Goal: Task Accomplishment & Management: Use online tool/utility

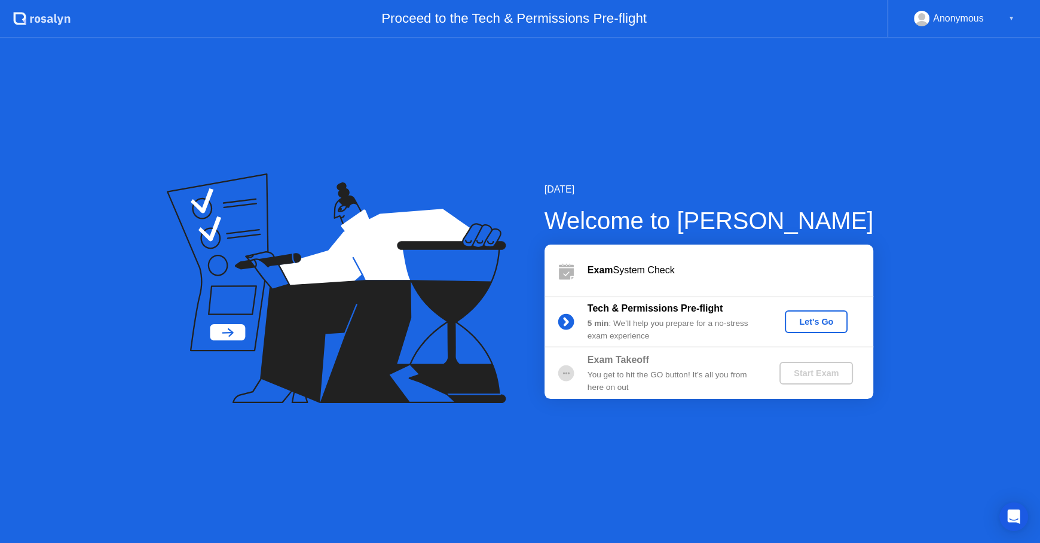
click at [826, 320] on div "Let's Go" at bounding box center [816, 322] width 53 height 10
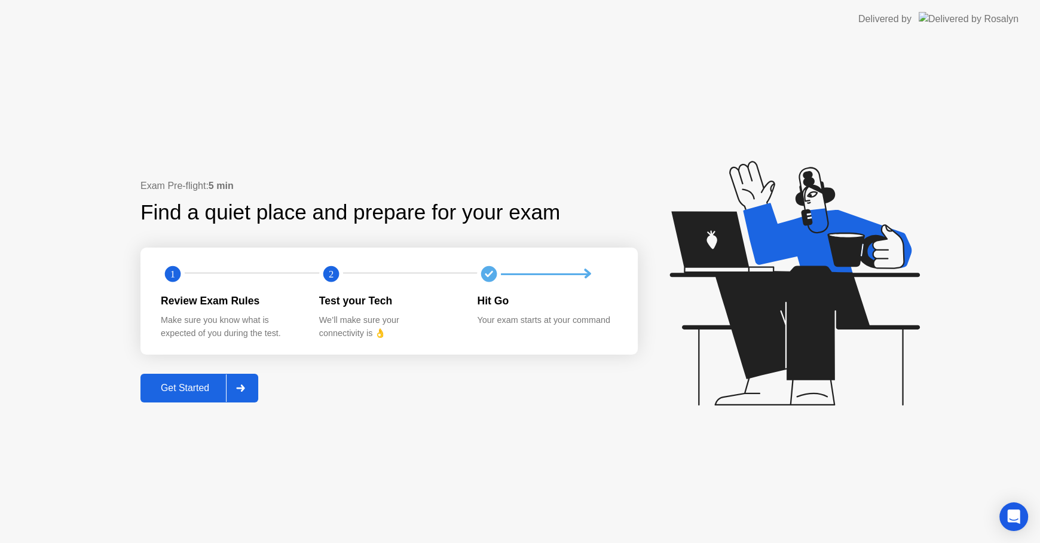
click at [197, 396] on button "Get Started" at bounding box center [199, 388] width 118 height 29
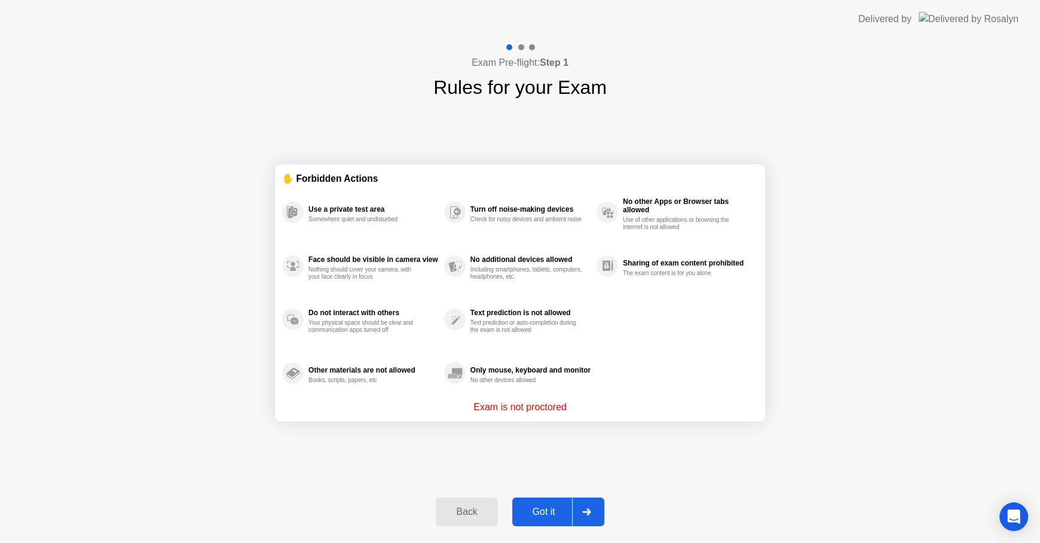
click at [547, 510] on div "Got it" at bounding box center [544, 511] width 56 height 11
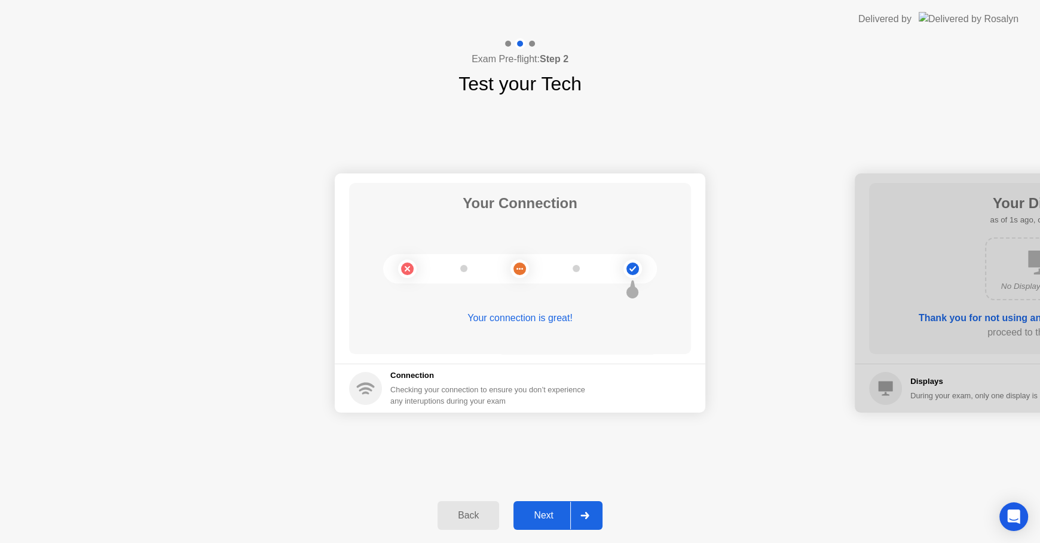
click at [544, 521] on div "Next" at bounding box center [543, 515] width 53 height 11
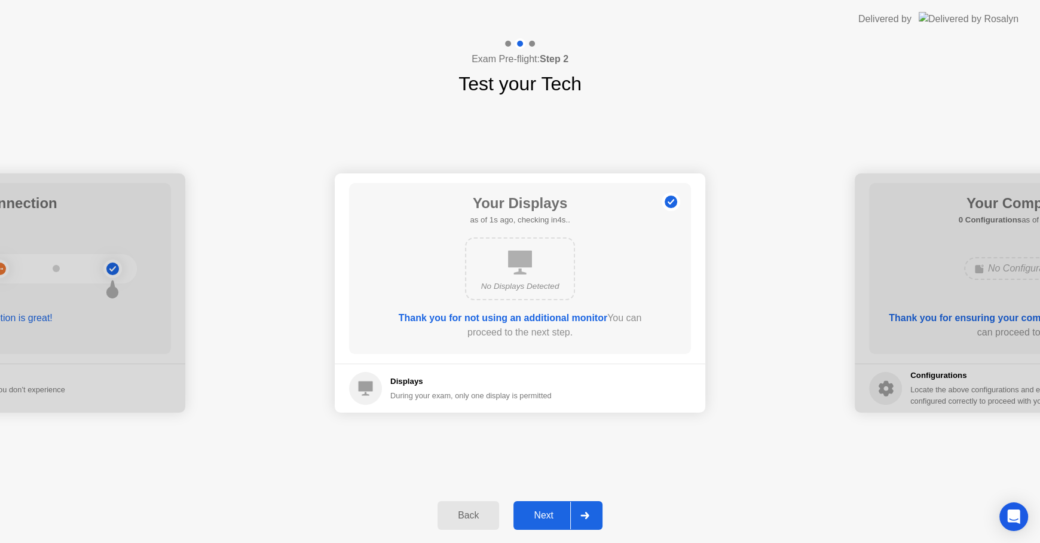
click at [544, 521] on div "Next" at bounding box center [543, 515] width 53 height 11
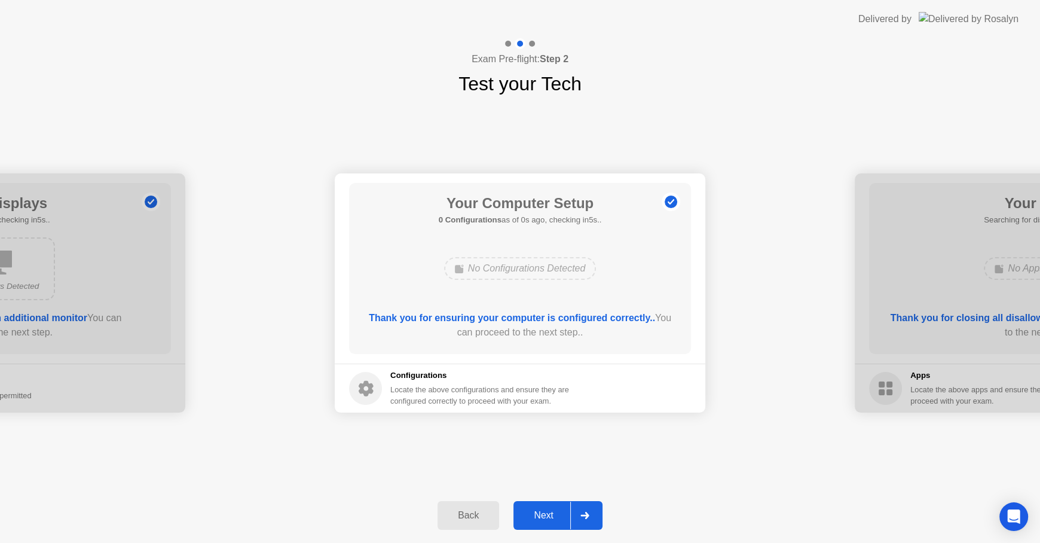
click at [544, 521] on div "Next" at bounding box center [543, 515] width 53 height 11
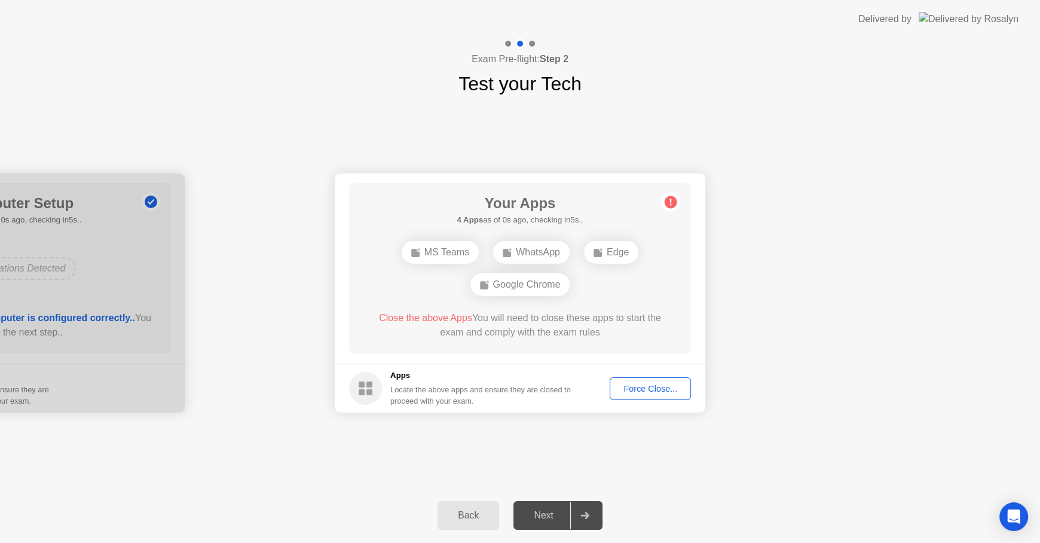
click at [619, 384] on div "Force Close..." at bounding box center [650, 389] width 73 height 10
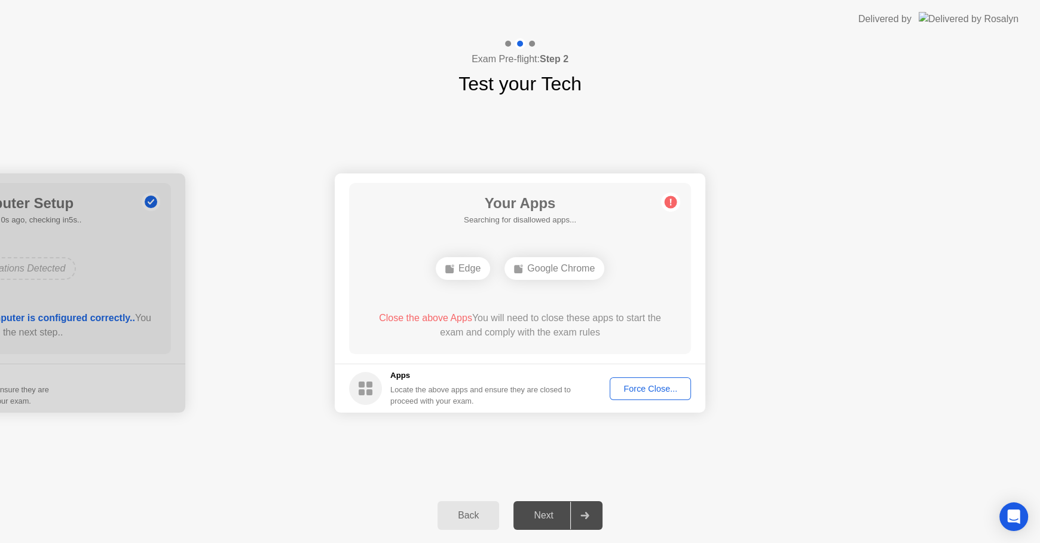
click at [910, 482] on div "Your Connection Your connection is great! Connection Checking your connection t…" at bounding box center [520, 293] width 1040 height 390
click at [776, 493] on div "Back Next" at bounding box center [520, 515] width 1040 height 55
click at [637, 390] on div "Force Close..." at bounding box center [650, 389] width 73 height 10
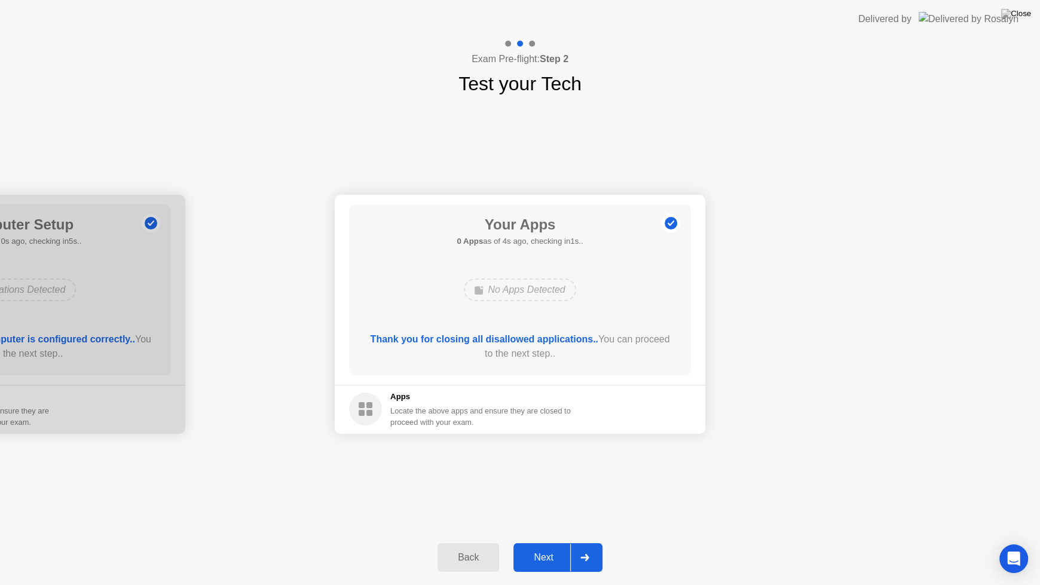
click at [556, 542] on div "Next" at bounding box center [543, 557] width 53 height 11
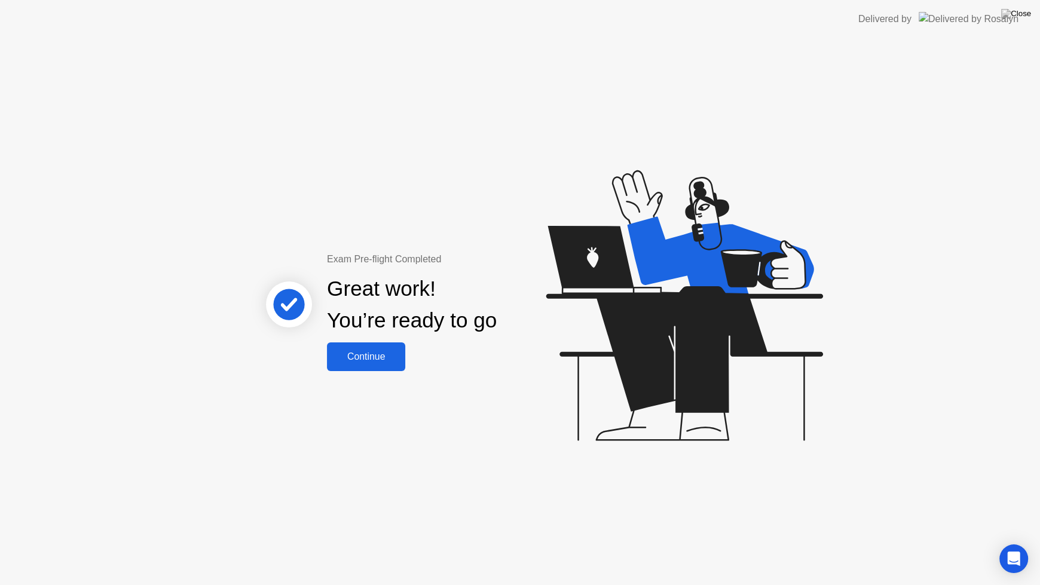
click at [396, 360] on div "Continue" at bounding box center [366, 356] width 71 height 11
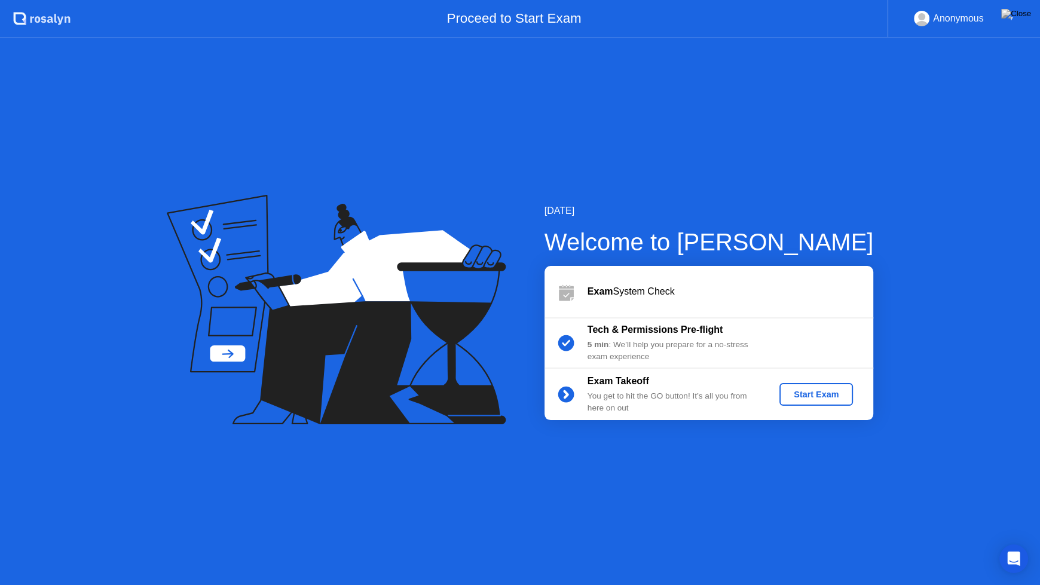
click at [791, 396] on div "Start Exam" at bounding box center [816, 395] width 64 height 10
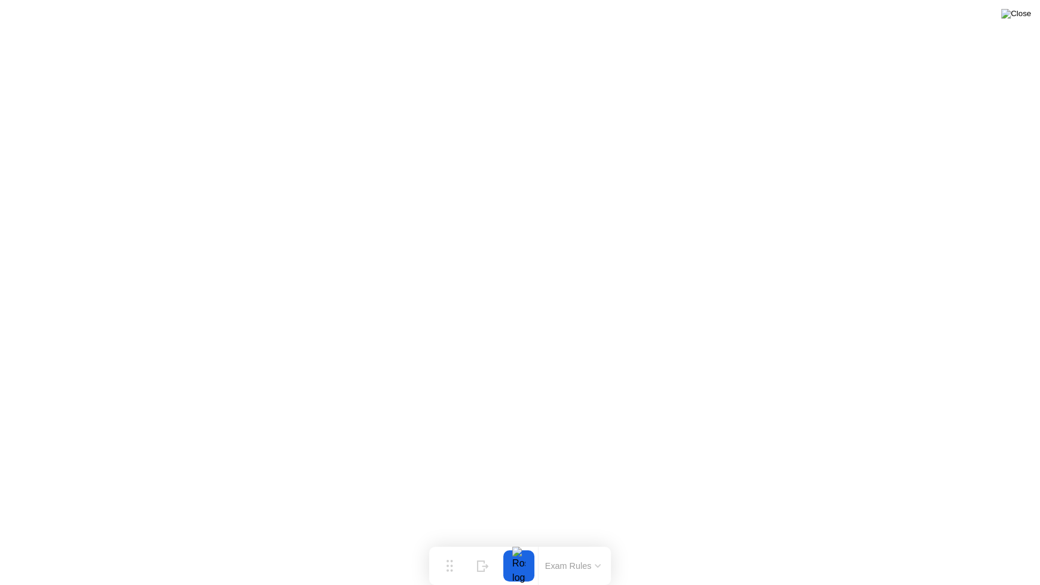
click at [1022, 19] on img at bounding box center [1016, 14] width 30 height 10
click at [952, 542] on div "End Proctoring Session" at bounding box center [942, 551] width 133 height 11
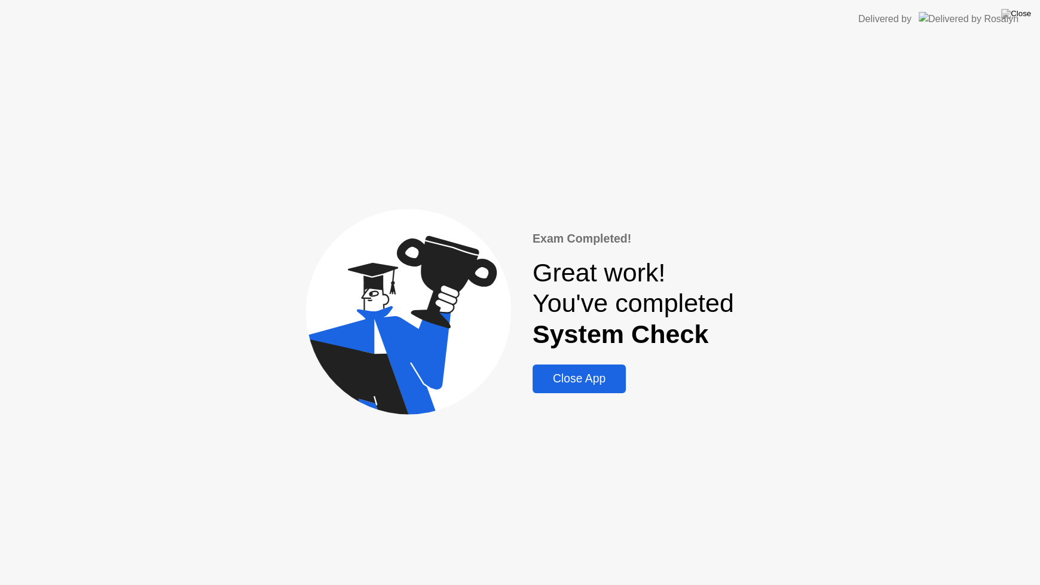
click at [602, 391] on button "Close App" at bounding box center [579, 379] width 93 height 29
